Goal: Information Seeking & Learning: Find specific fact

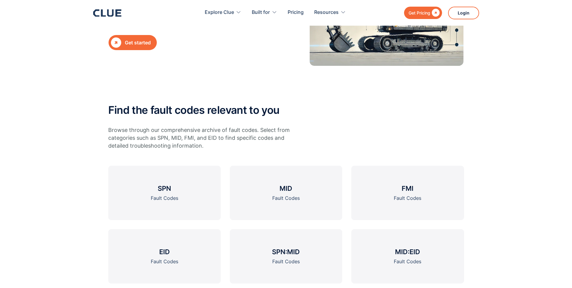
scroll to position [151, 0]
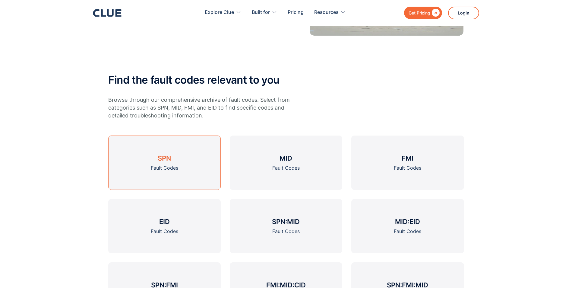
click at [164, 163] on link "SPN Fault Codes" at bounding box center [164, 162] width 112 height 54
click at [170, 165] on div "Fault Codes" at bounding box center [164, 168] width 27 height 8
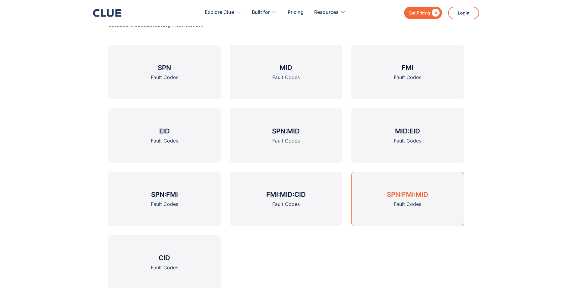
click at [411, 201] on div "Fault Codes" at bounding box center [407, 204] width 27 height 8
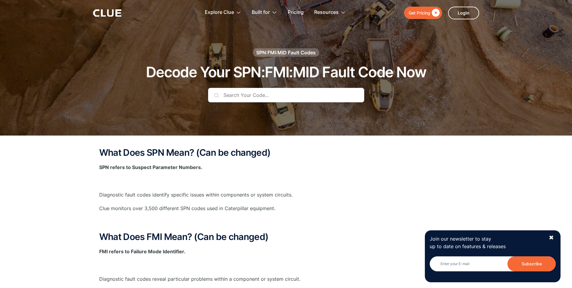
click at [262, 95] on input "text" at bounding box center [286, 95] width 156 height 14
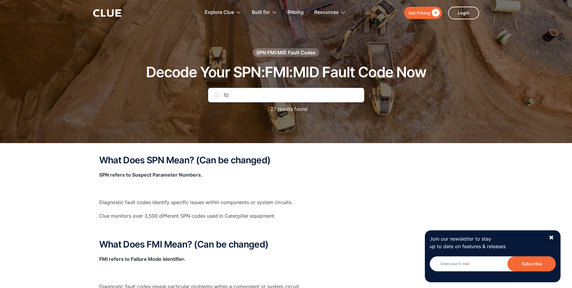
type input "1"
type input "S"
type input "18"
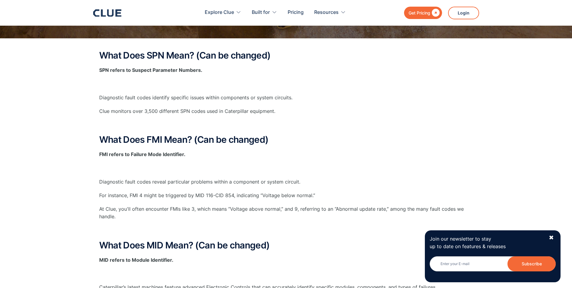
scroll to position [90, 0]
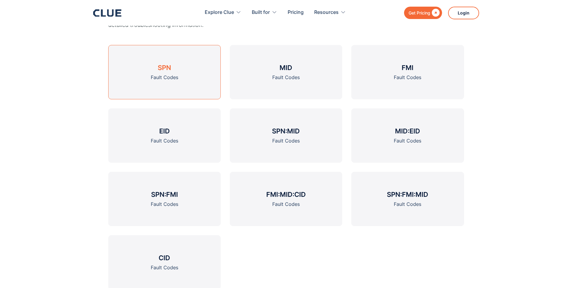
click at [163, 69] on h3 "SPN" at bounding box center [164, 67] width 13 height 9
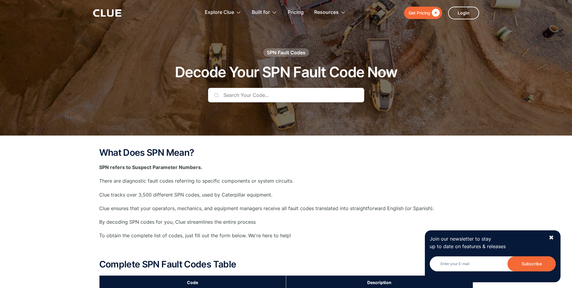
click at [238, 93] on input "text" at bounding box center [286, 95] width 156 height 14
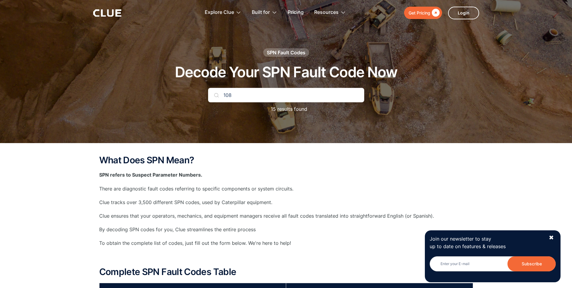
click at [216, 96] on img at bounding box center [216, 95] width 5 height 5
click at [239, 96] on input "108" at bounding box center [286, 95] width 156 height 14
type input "1"
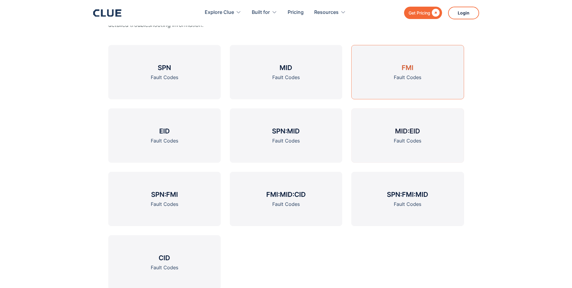
click at [412, 70] on h3 "FMI" at bounding box center [408, 67] width 12 height 9
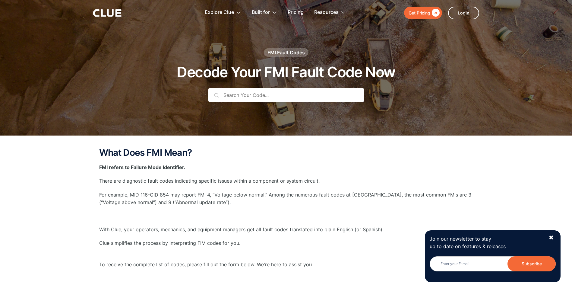
click at [258, 101] on input "text" at bounding box center [286, 95] width 156 height 14
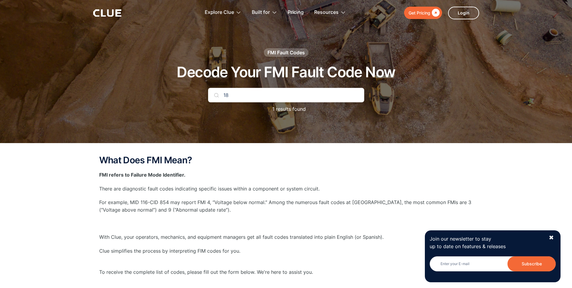
type input "18"
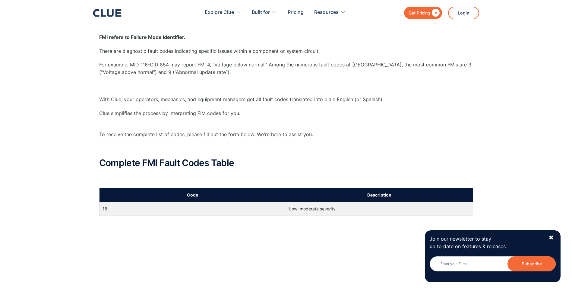
scroll to position [151, 0]
